Goal: Complete application form

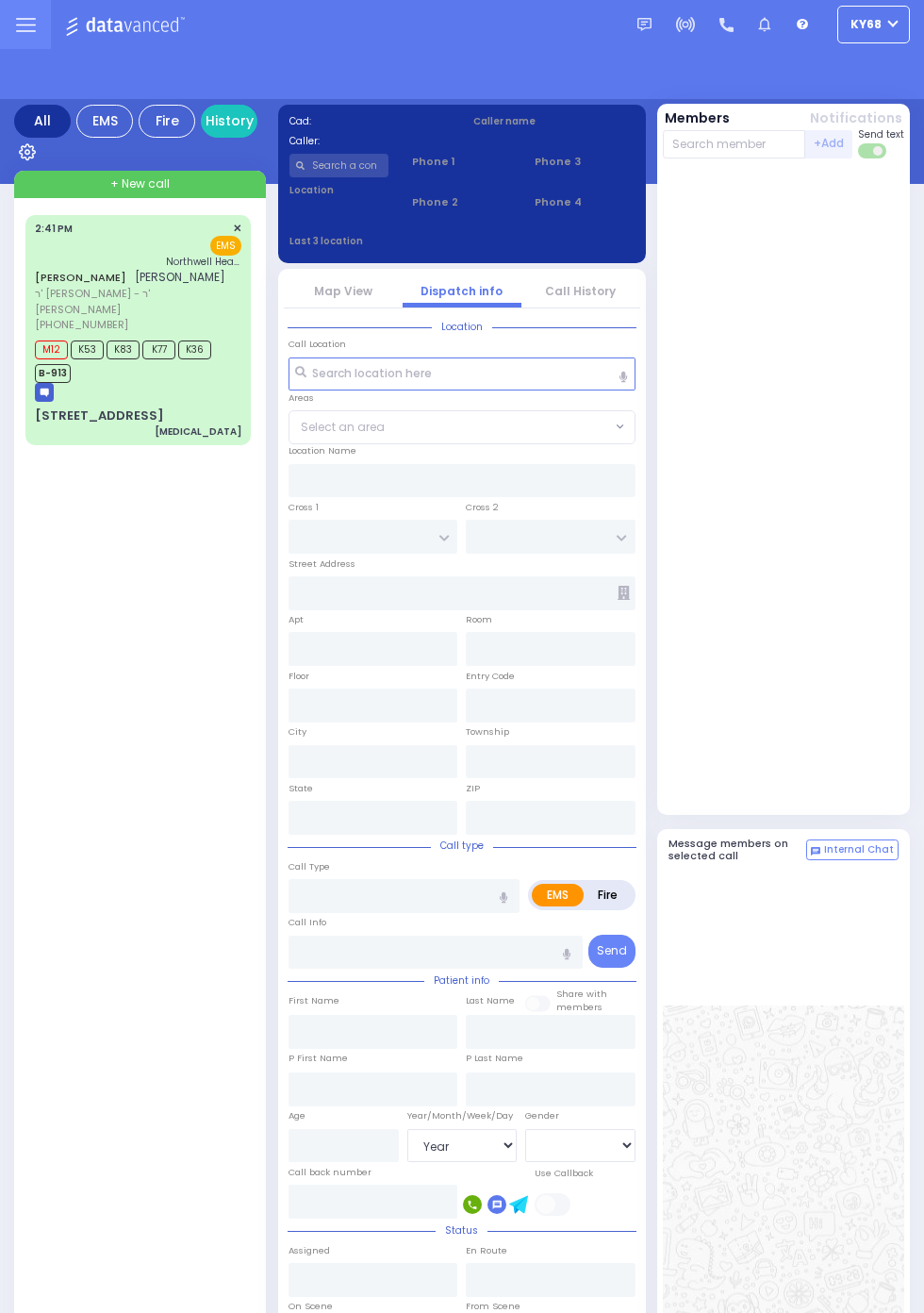
select select "Year"
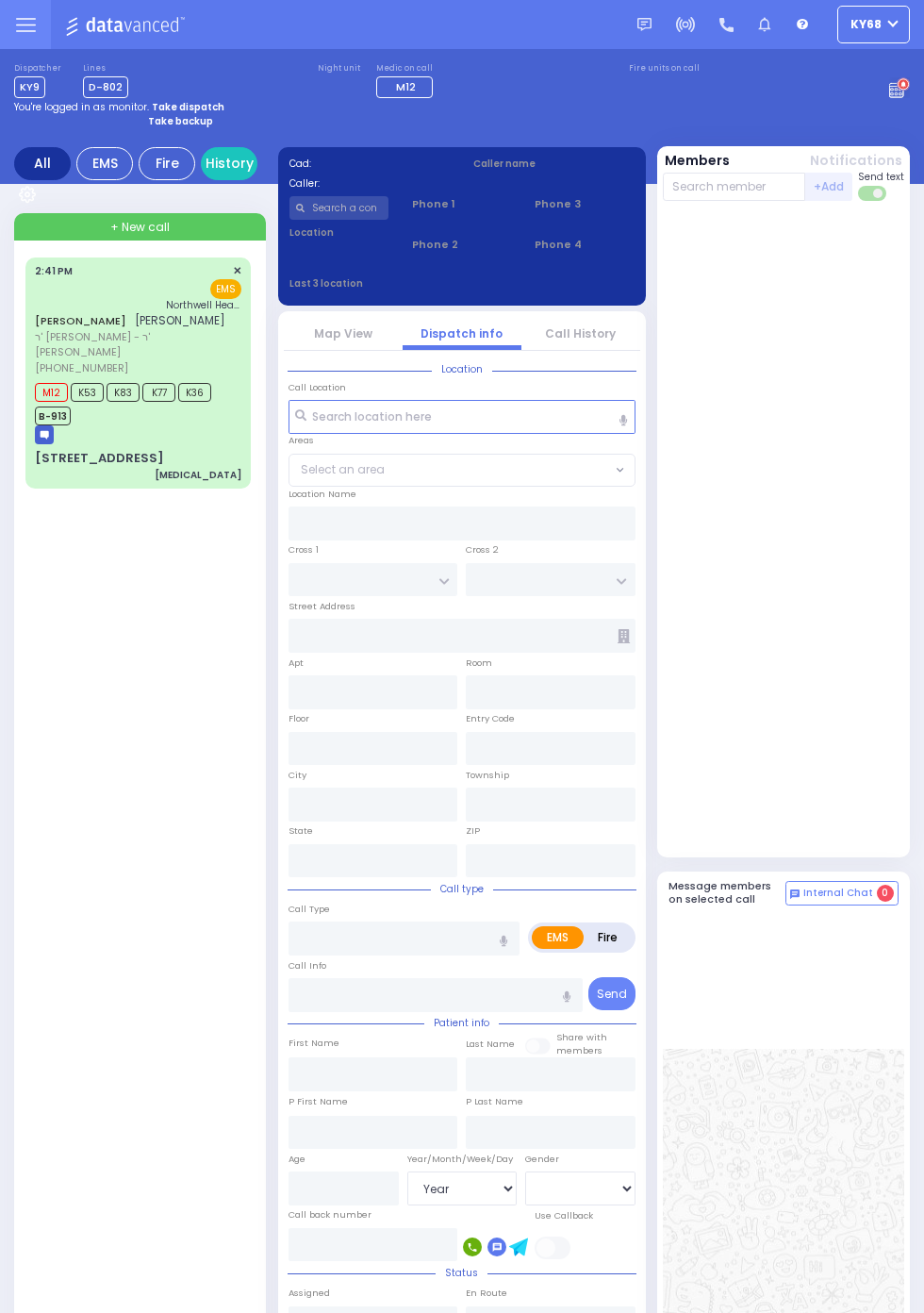
click at [909, 91] on circle at bounding box center [903, 85] width 14 height 14
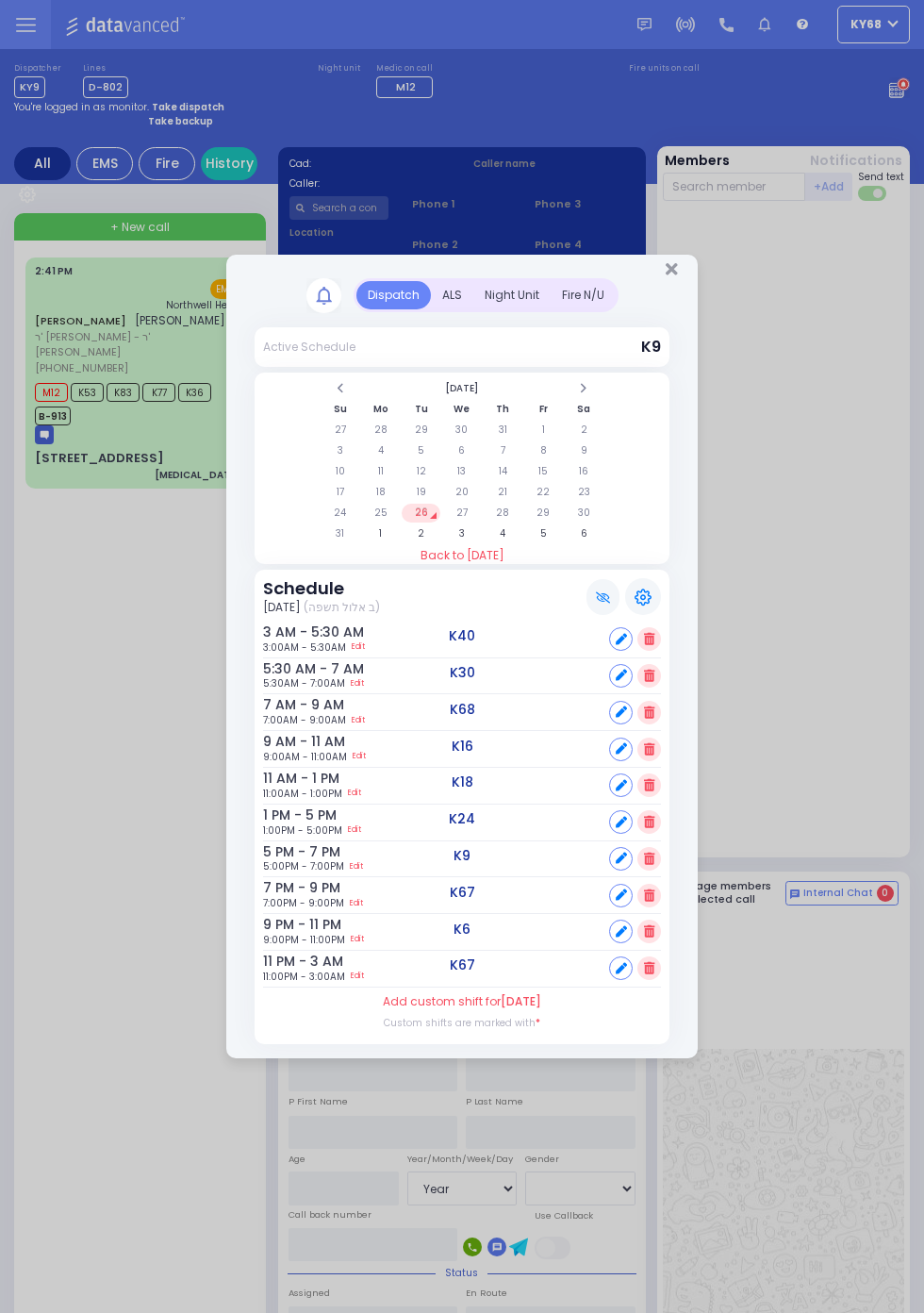
click at [453, 295] on div "ALS" at bounding box center [452, 295] width 43 height 28
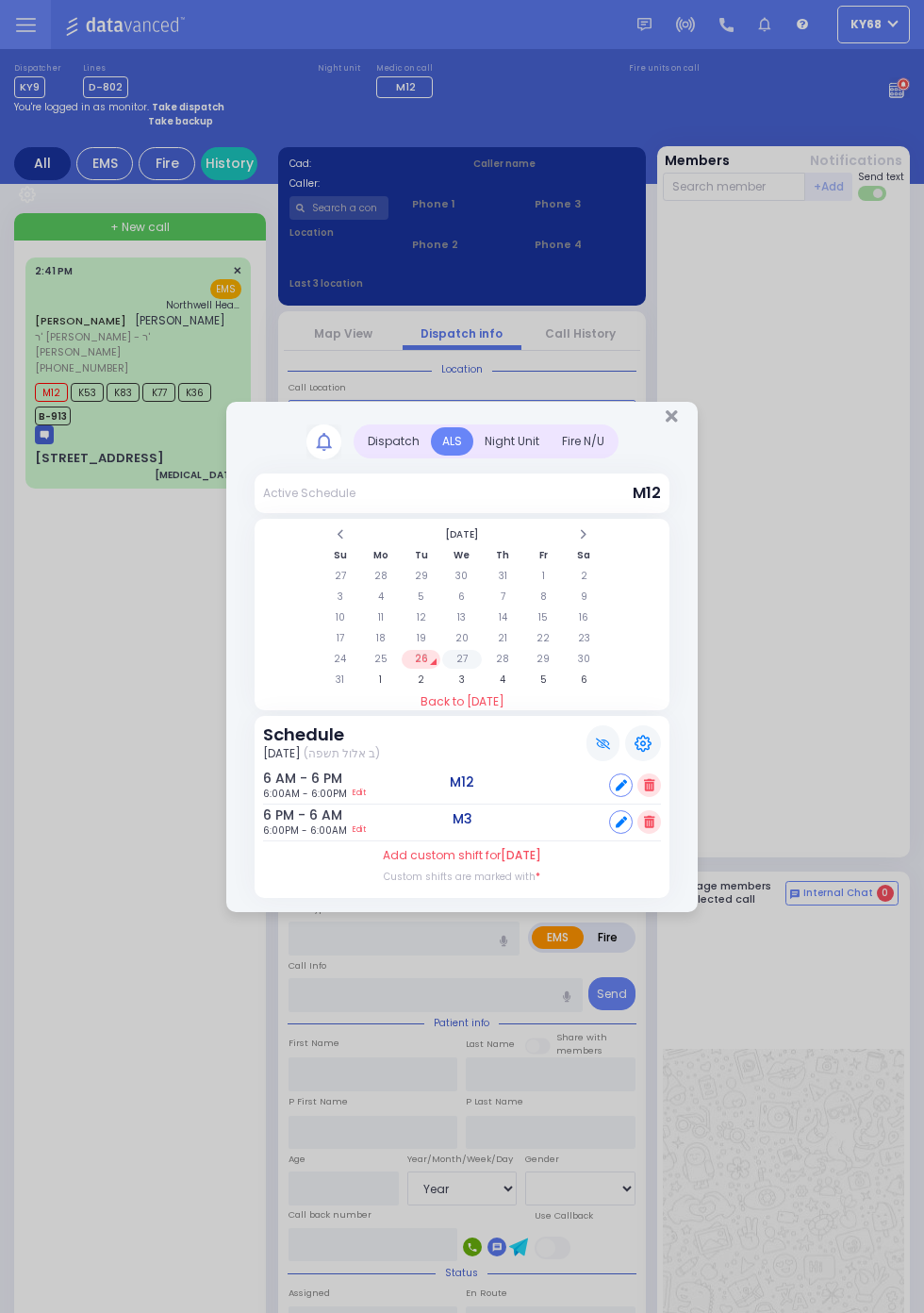
click at [466, 666] on td "27" at bounding box center [461, 659] width 39 height 18
click at [501, 658] on td "28" at bounding box center [503, 659] width 39 height 18
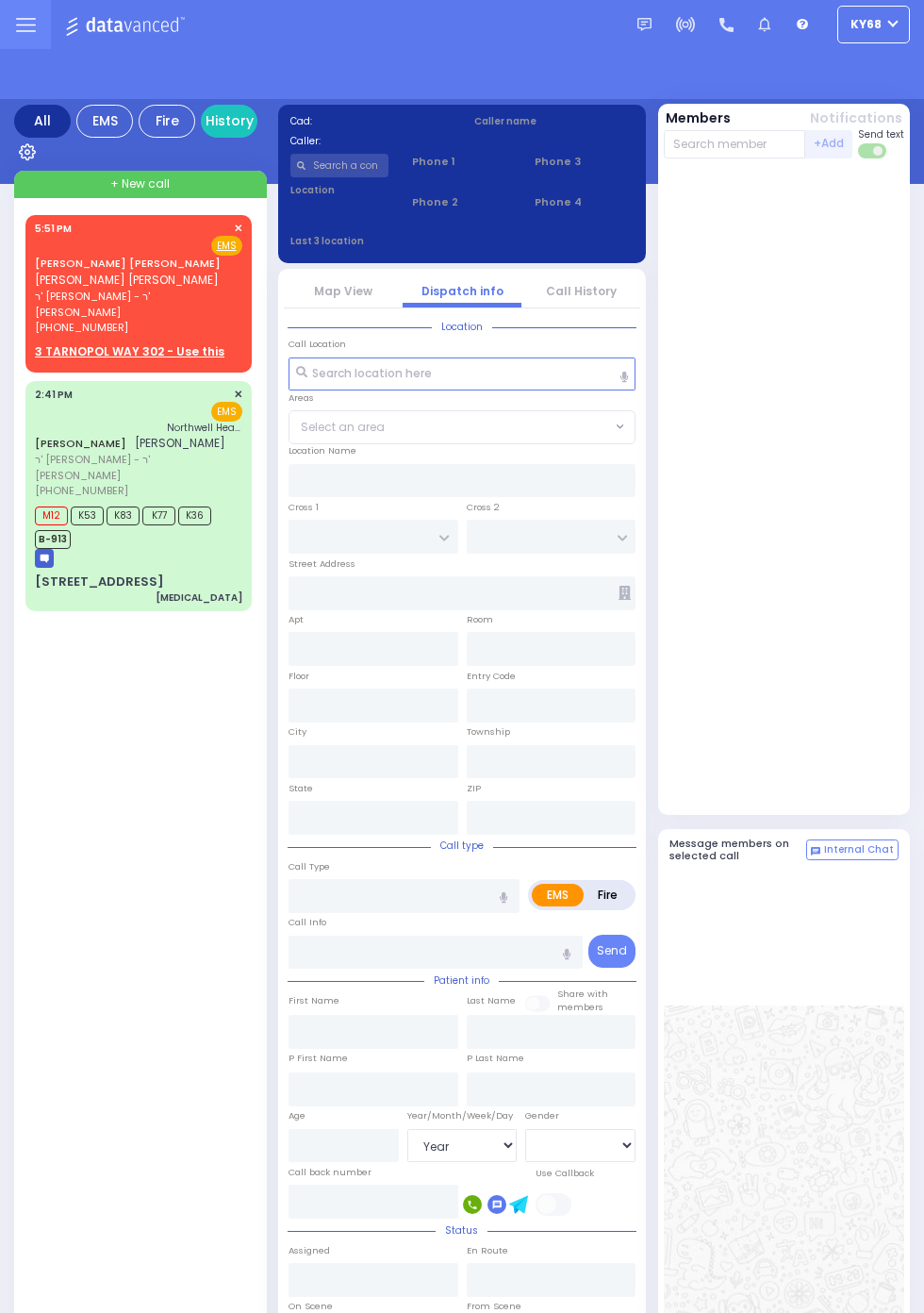
select select "Year"
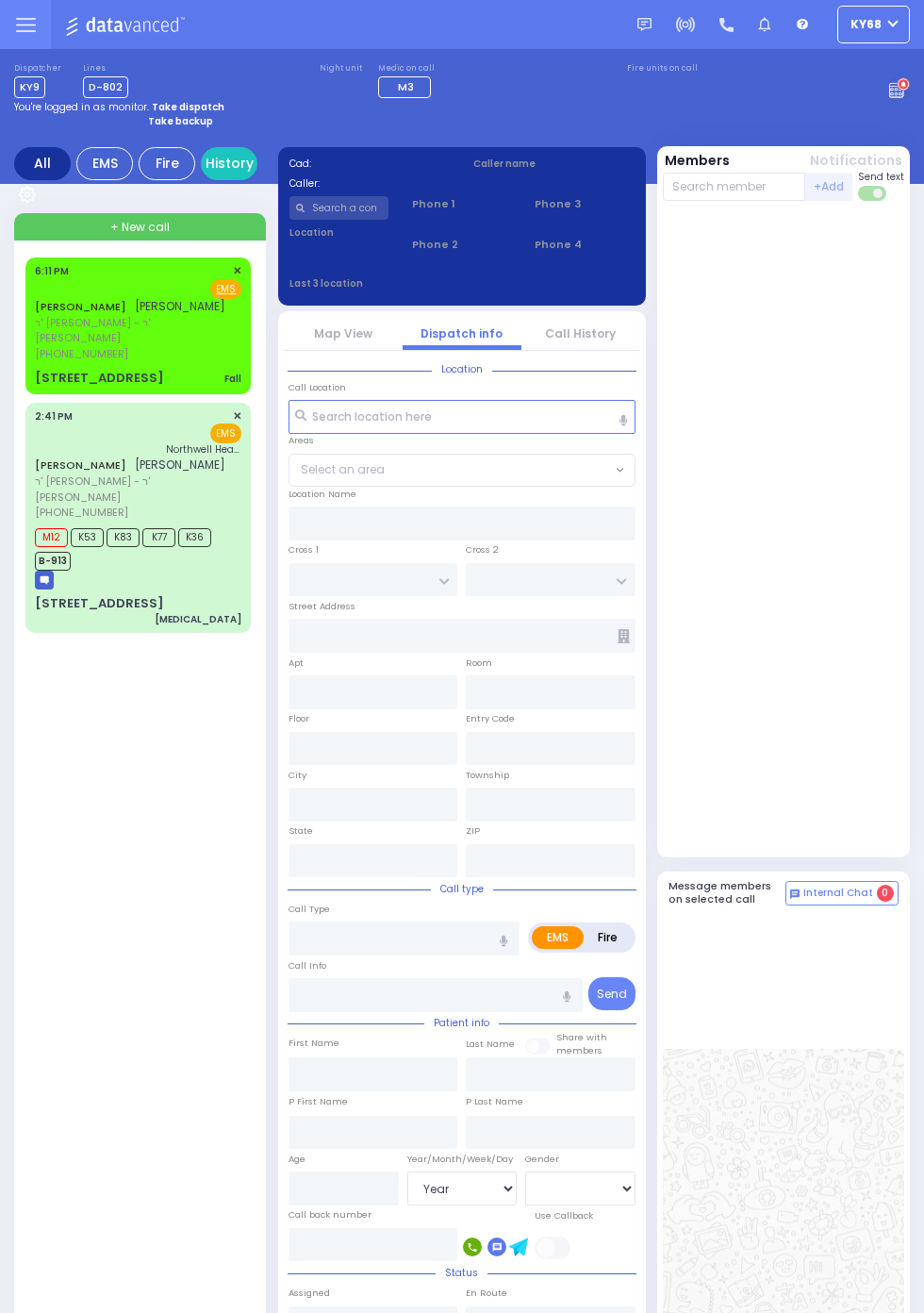
select select "Year"
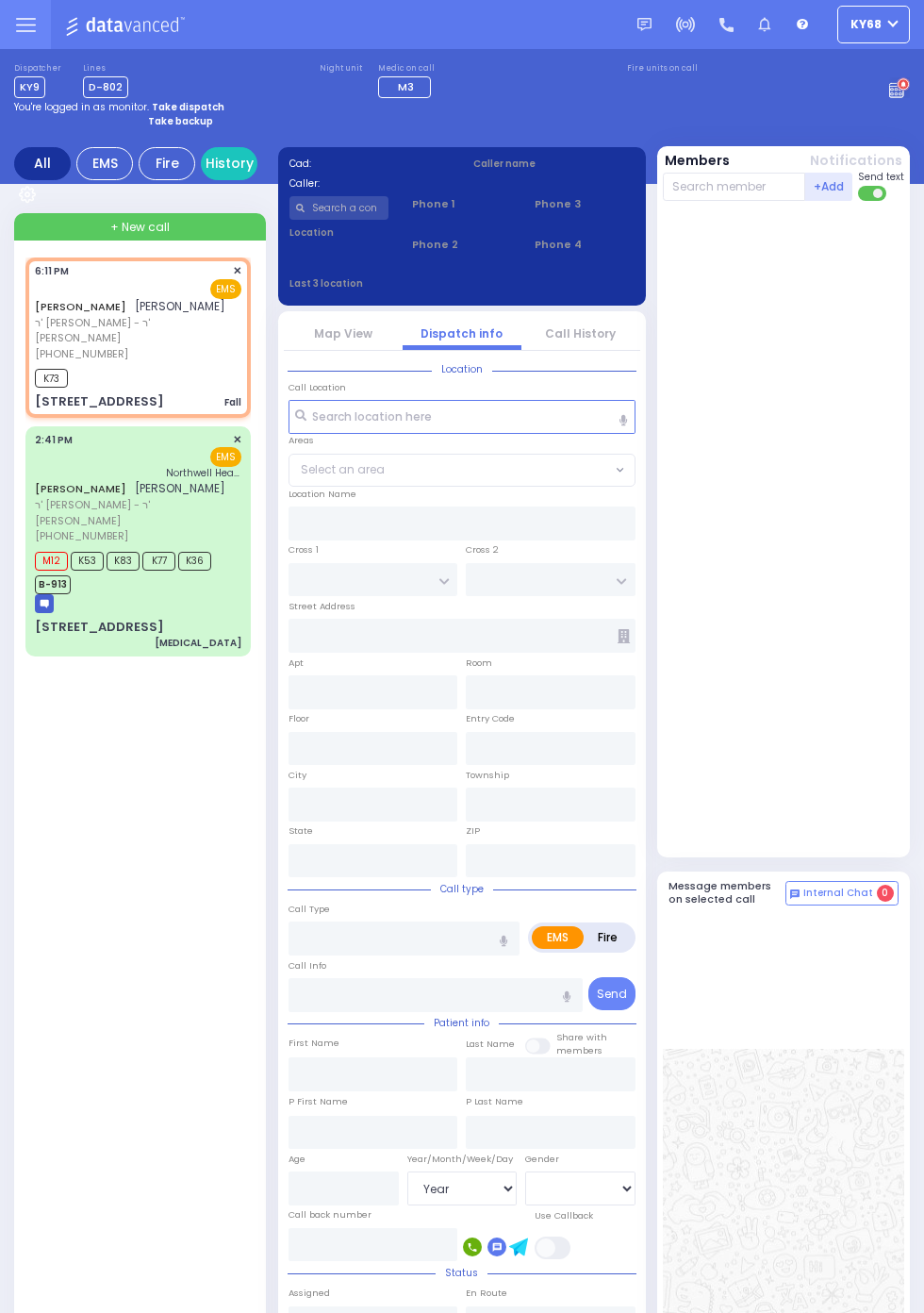
select select
type input "Fall"
radio input "true"
type input "DUVID"
type input "BLUM"
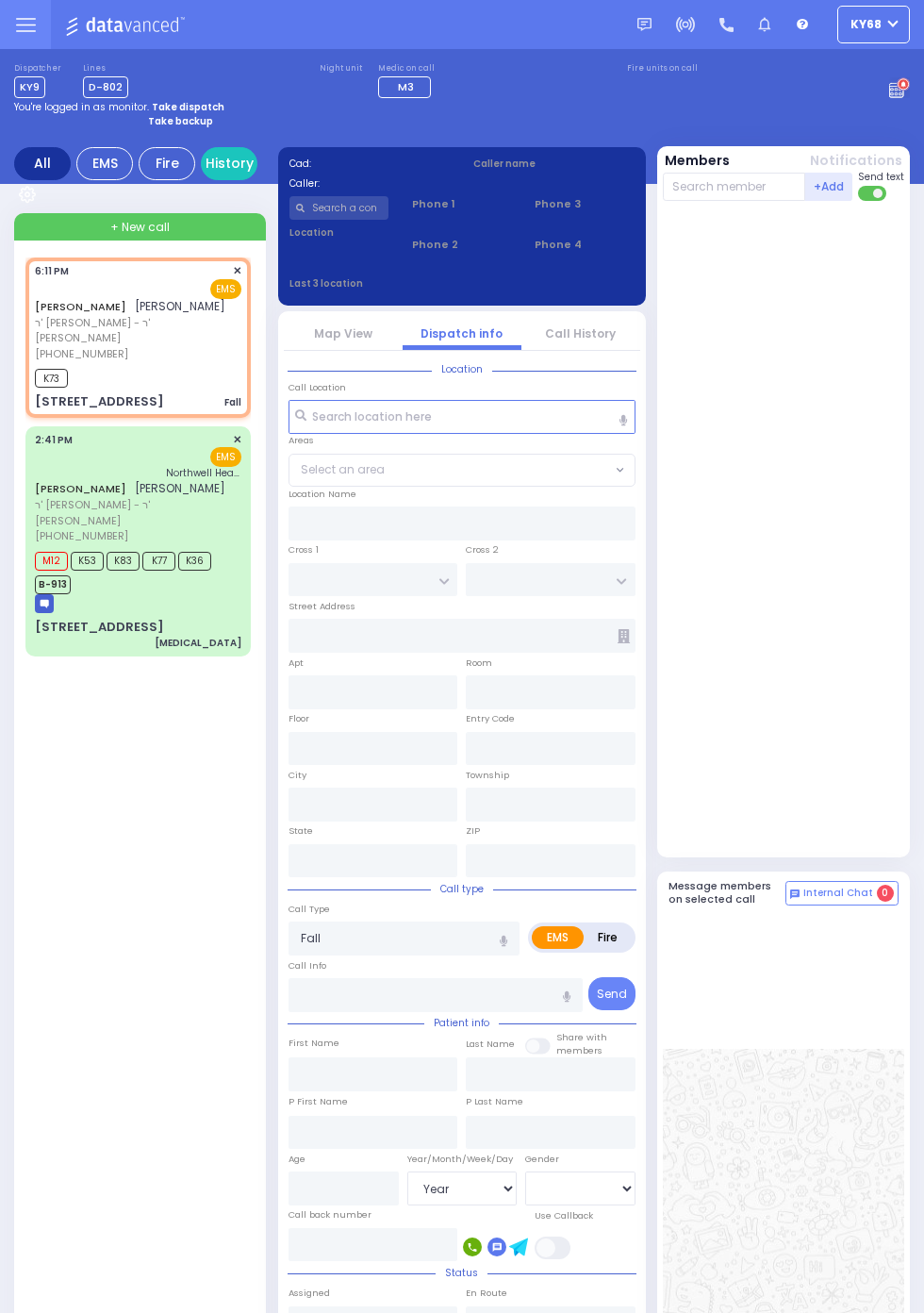
type input "17"
select select "Year"
select select "[DEMOGRAPHIC_DATA]"
type input "18:11"
type input "18:13"
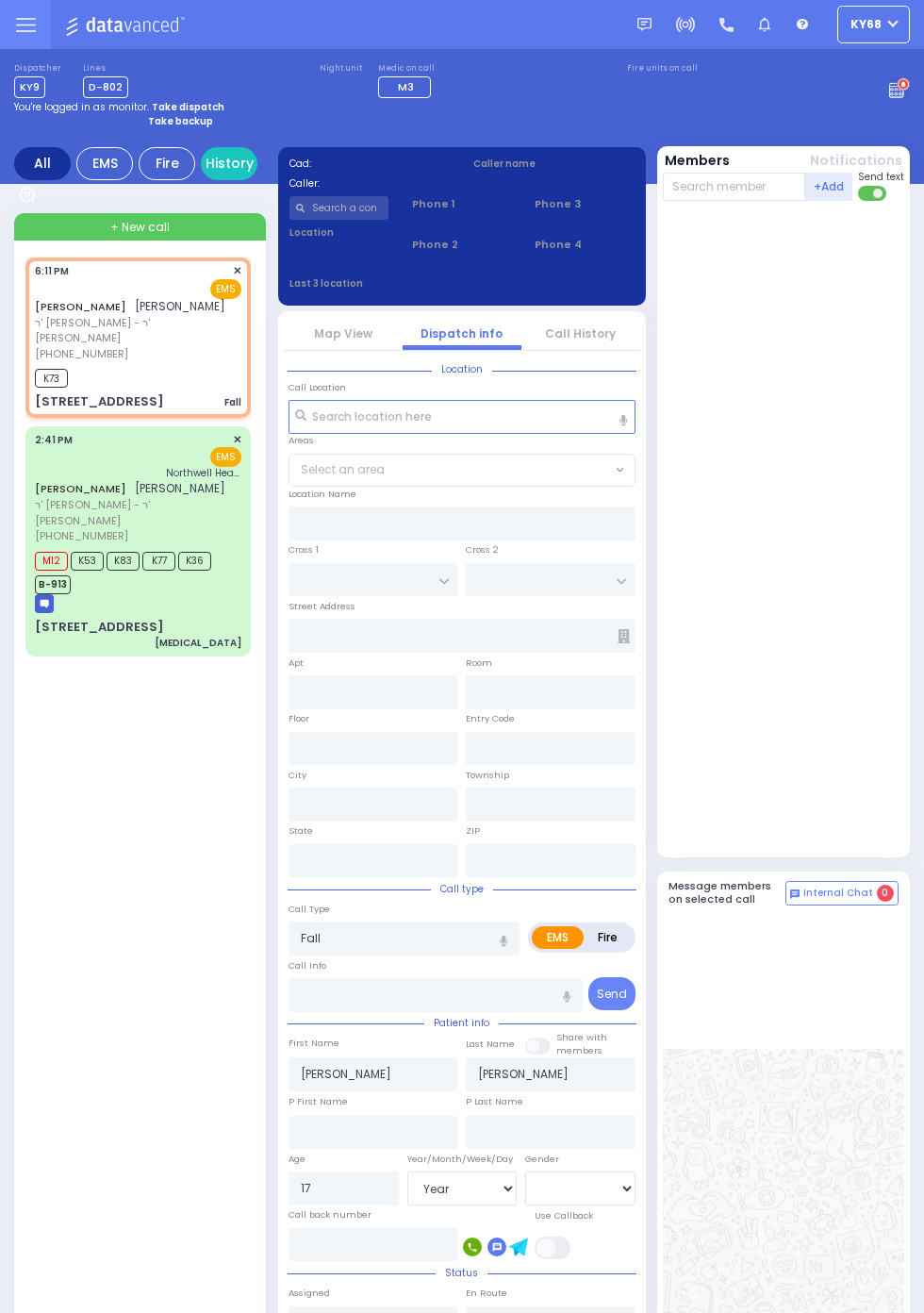
type input "LINCOLN COURT"
type input "VAN BUREN COURT"
type input "97 Jefferson Street"
type input "Woodbury"
type input "New York"
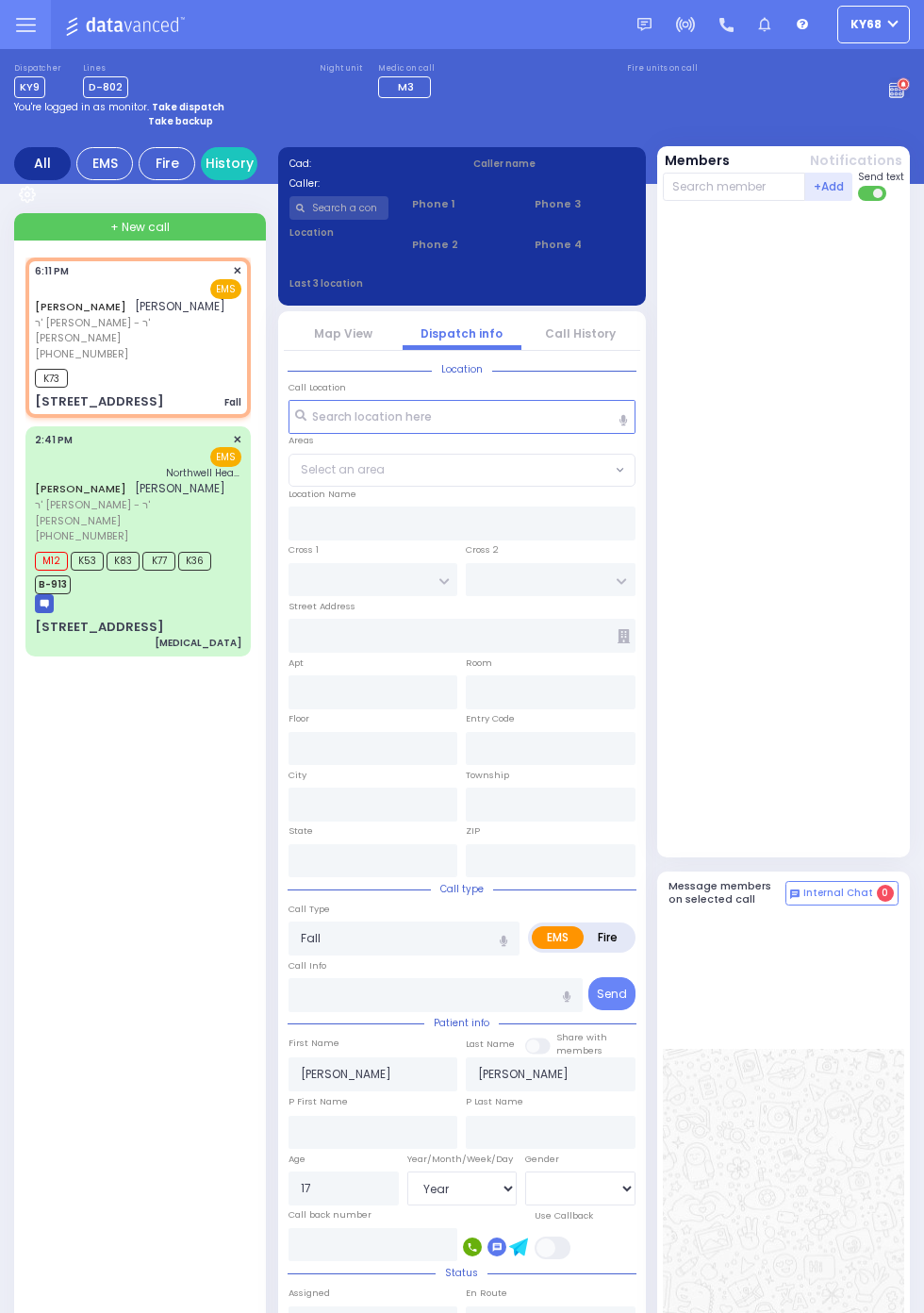
type input "10930"
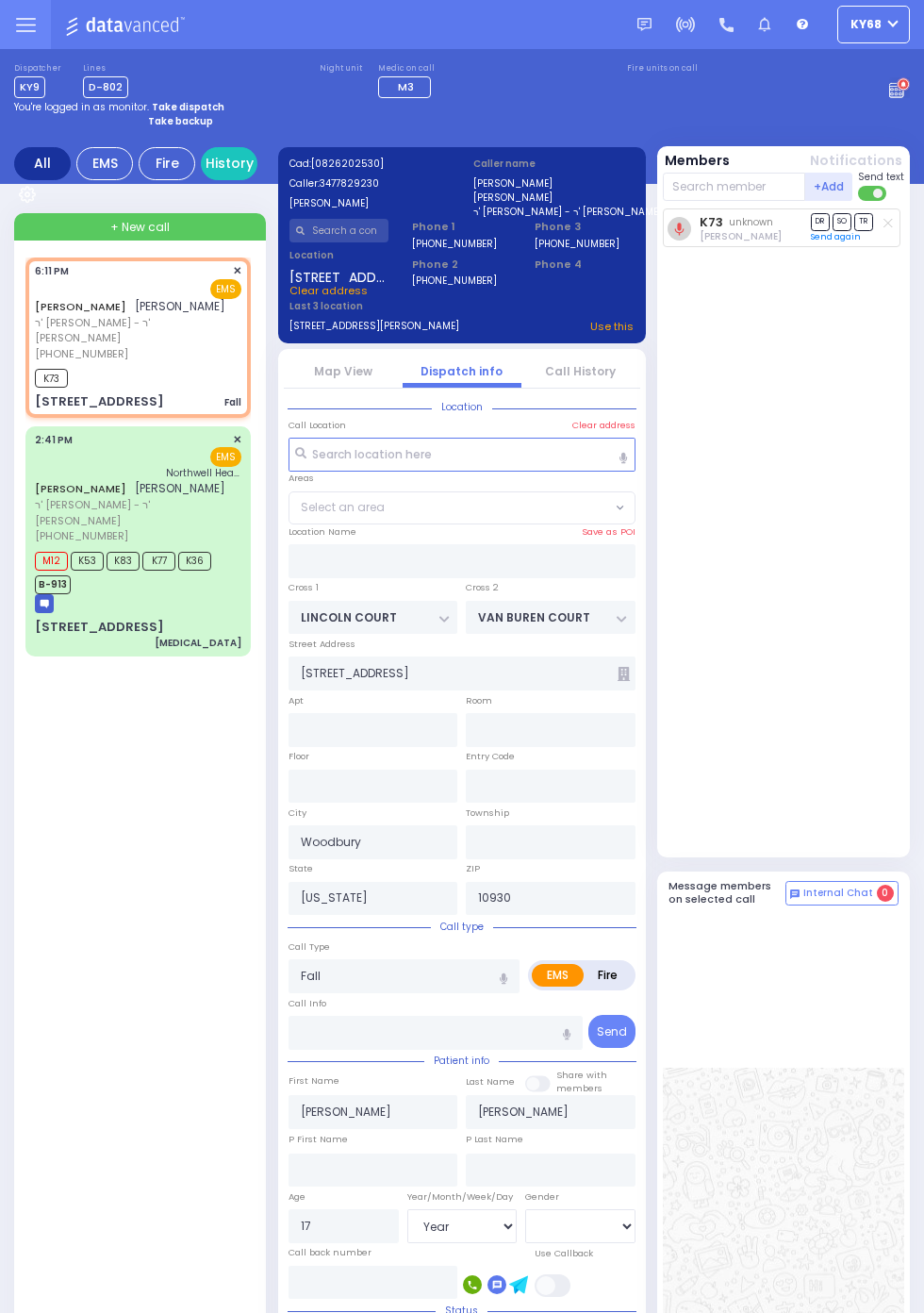
select select "RIDGE RD"
select select
radio input "true"
select select "Year"
select select "[DEMOGRAPHIC_DATA]"
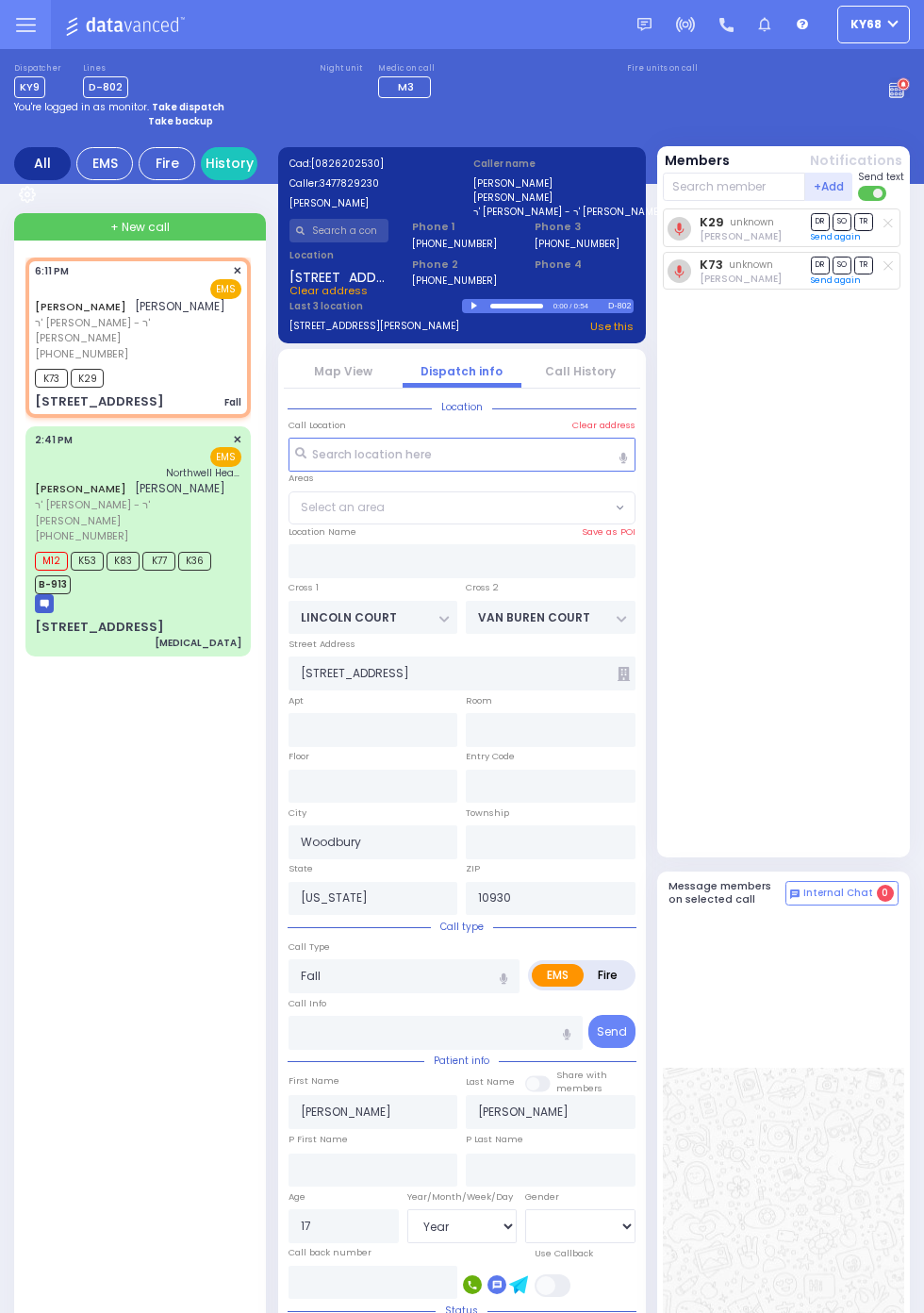
select select "RIDGE RD"
